Goal: Information Seeking & Learning: Understand process/instructions

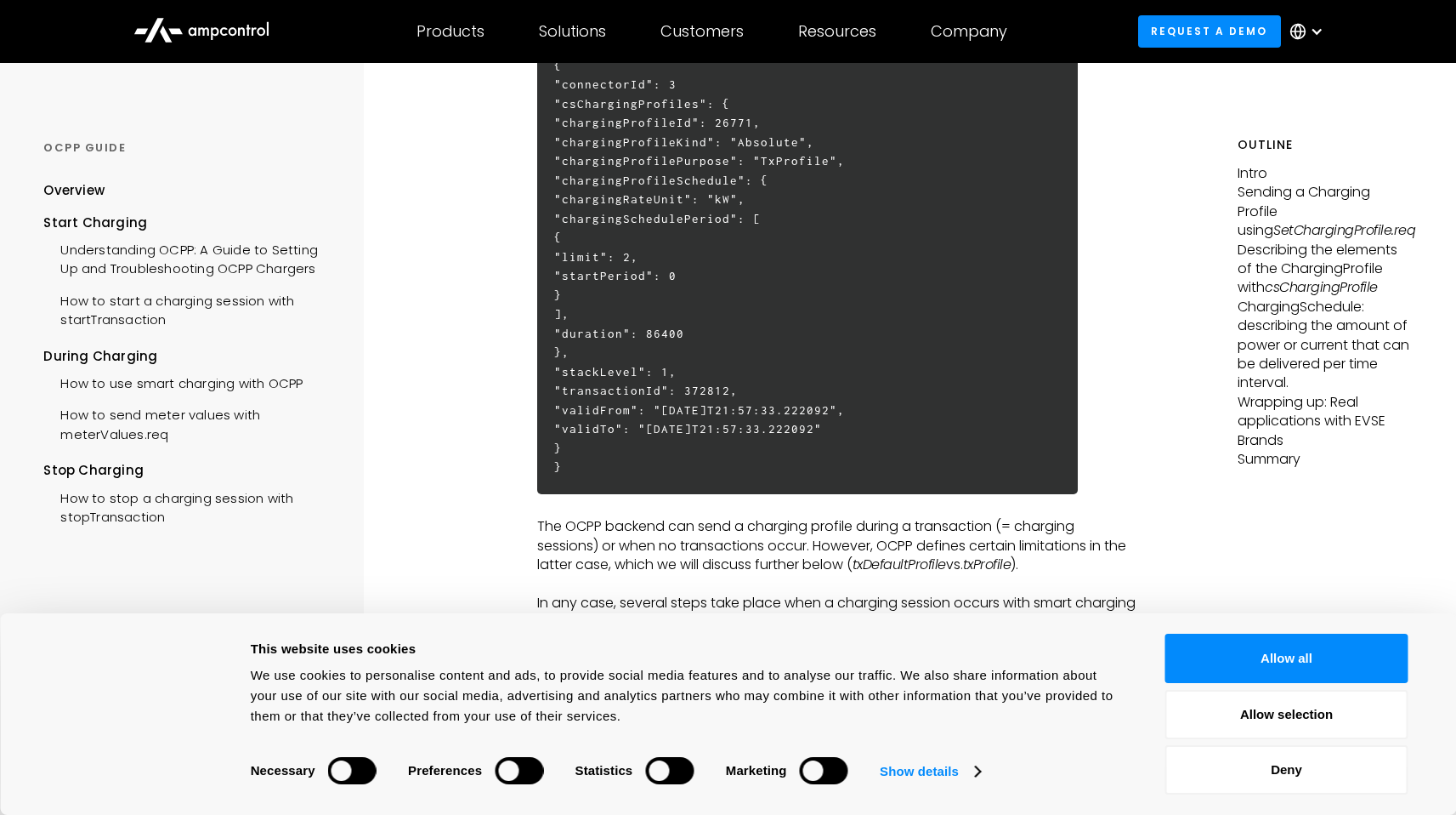
scroll to position [914, 0]
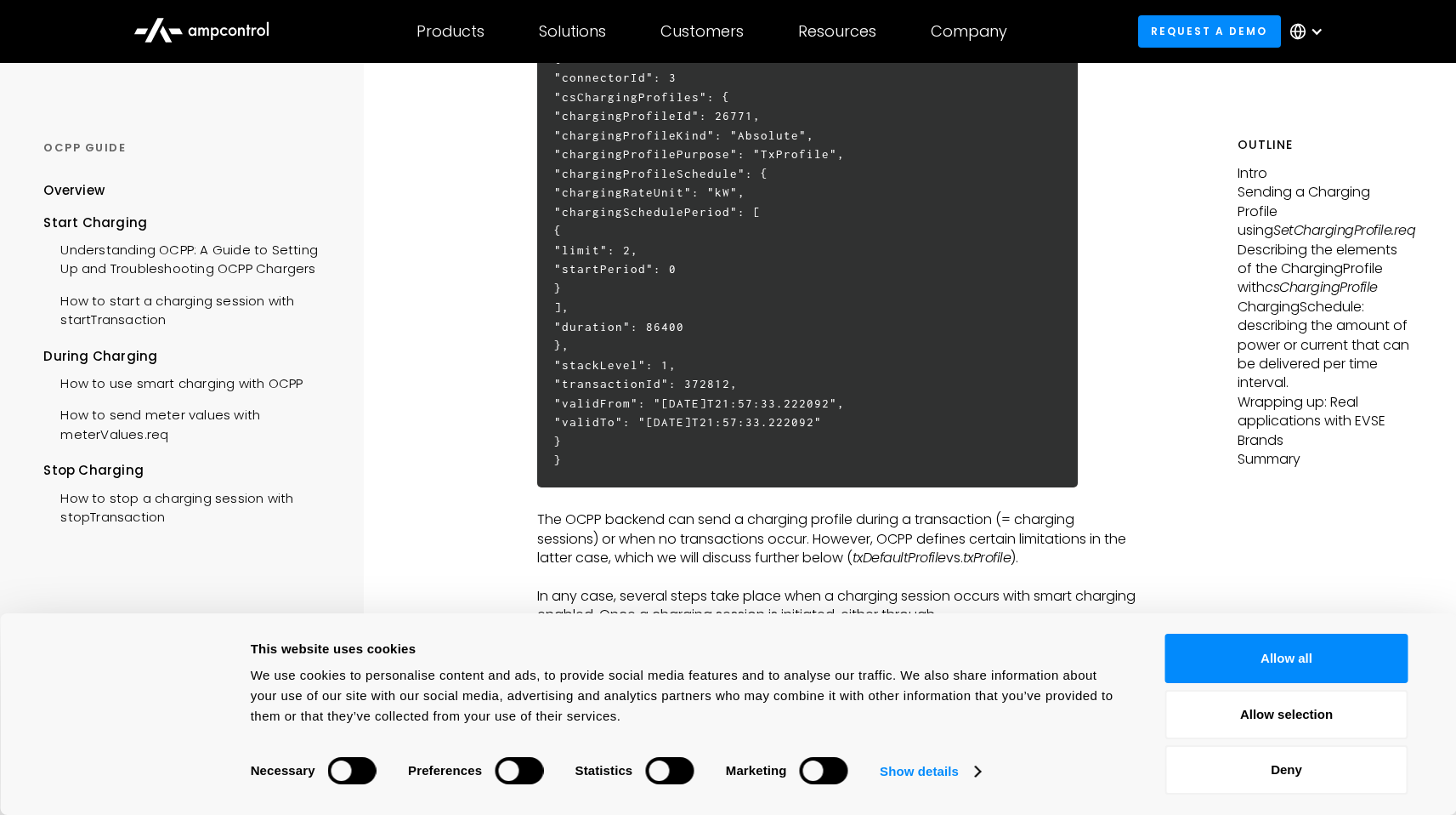
drag, startPoint x: 861, startPoint y: 160, endPoint x: 922, endPoint y: 160, distance: 61.0
click at [922, 160] on h6 "{ "connectorId": 3 "csChargingProfiles": { "chargingProfileId": 26771, "chargin…" at bounding box center [807, 260] width 541 height 455
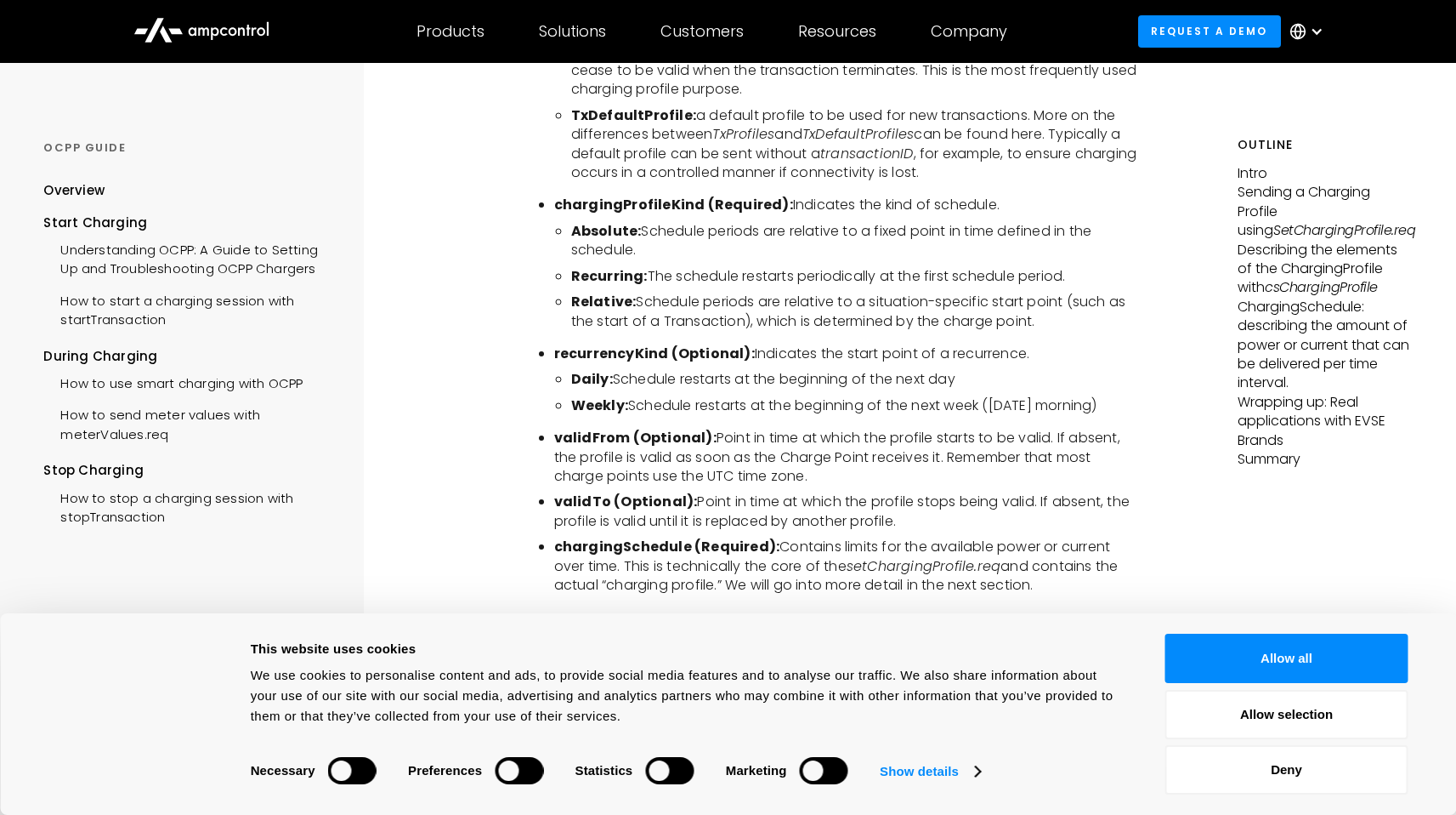
scroll to position [3869, 0]
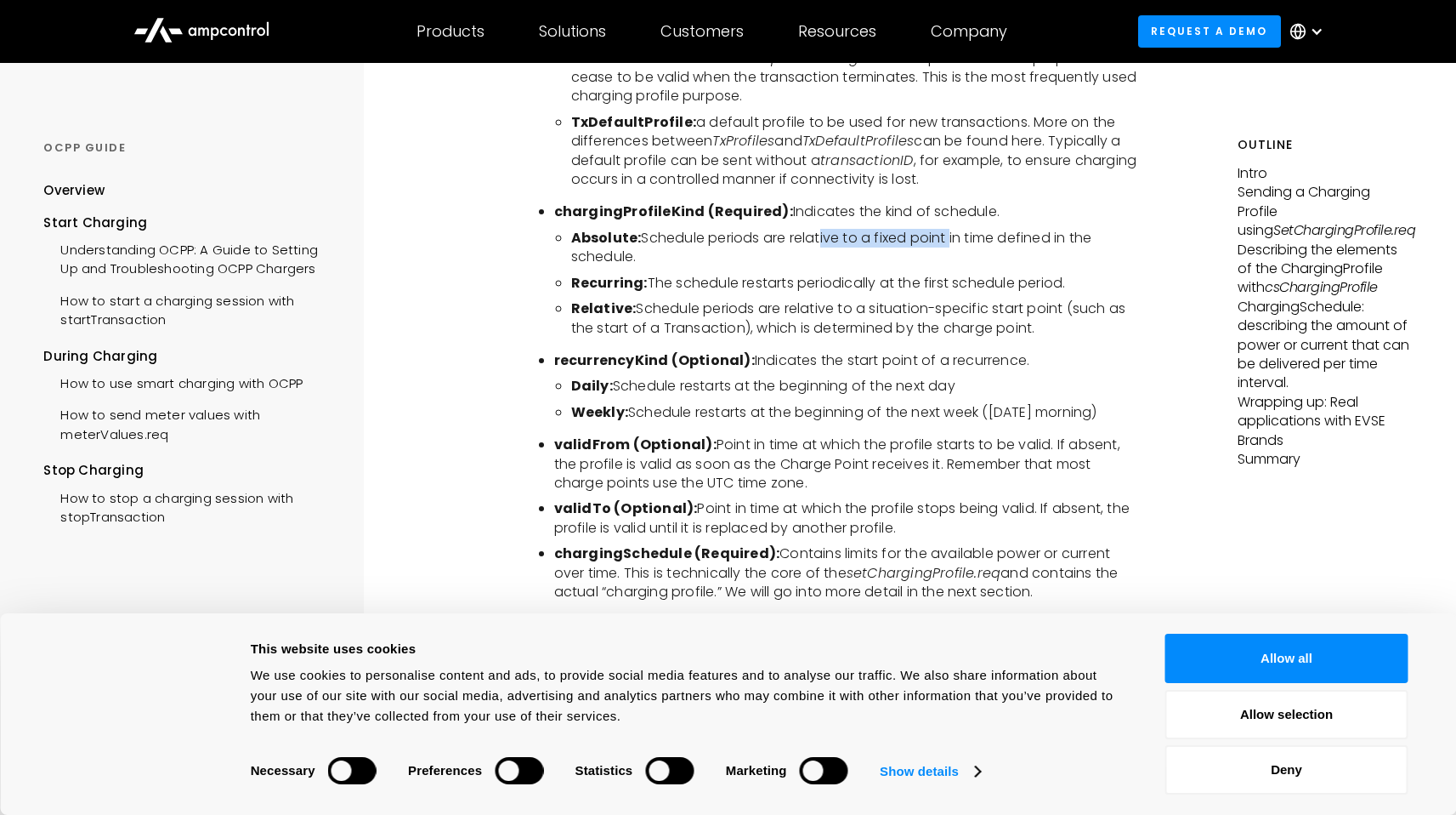
drag, startPoint x: 817, startPoint y: 198, endPoint x: 952, endPoint y: 203, distance: 135.1
click at [952, 228] on li "Absolute: Schedule periods are relative to a fixed point in time defined in the…" at bounding box center [854, 247] width 567 height 38
drag, startPoint x: 645, startPoint y: 196, endPoint x: 651, endPoint y: 215, distance: 19.9
click at [651, 228] on li "Absolute: Schedule periods are relative to a fixed point in time defined in the…" at bounding box center [854, 247] width 567 height 38
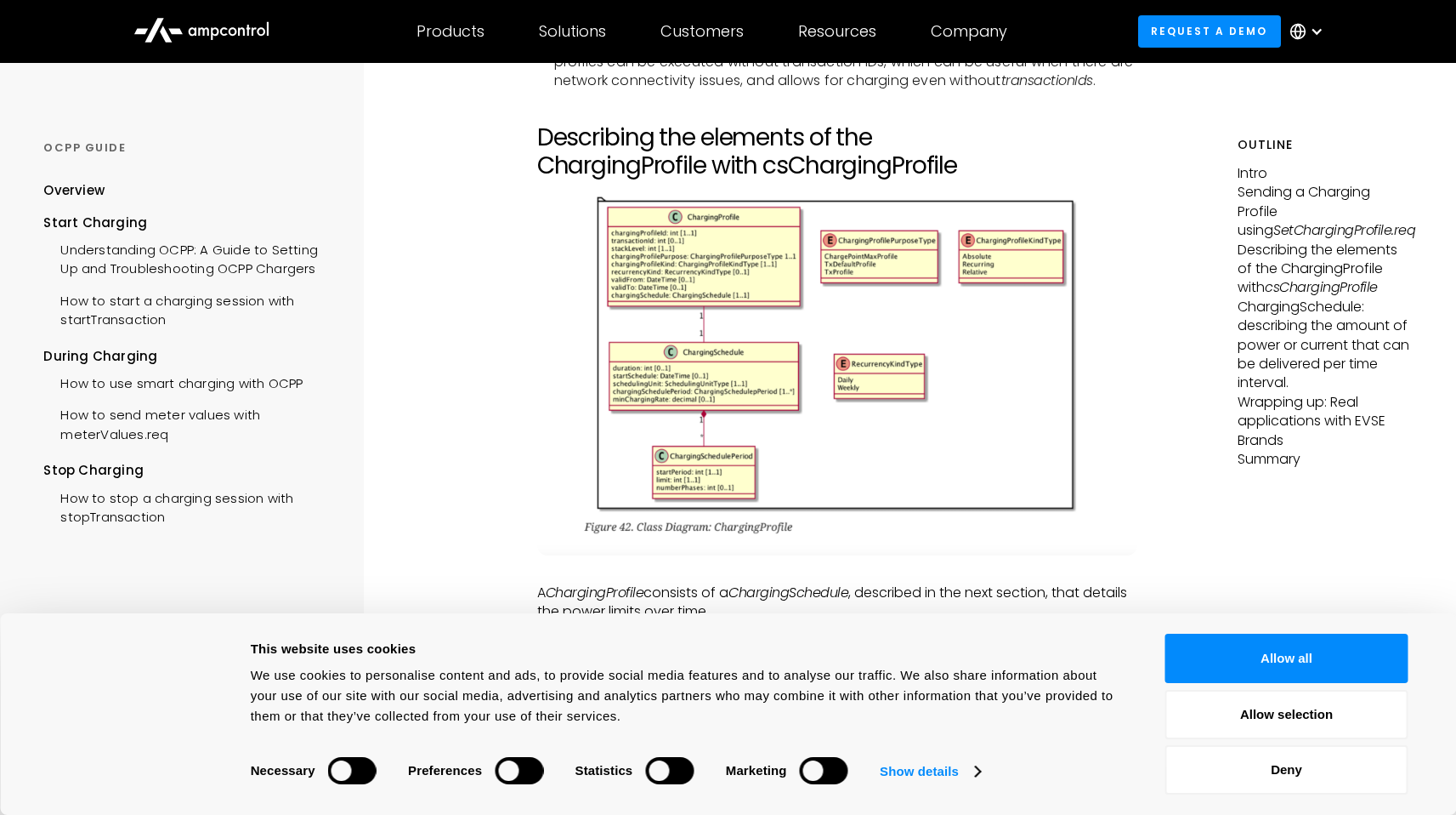
scroll to position [2880, 0]
